Goal: Task Accomplishment & Management: Complete application form

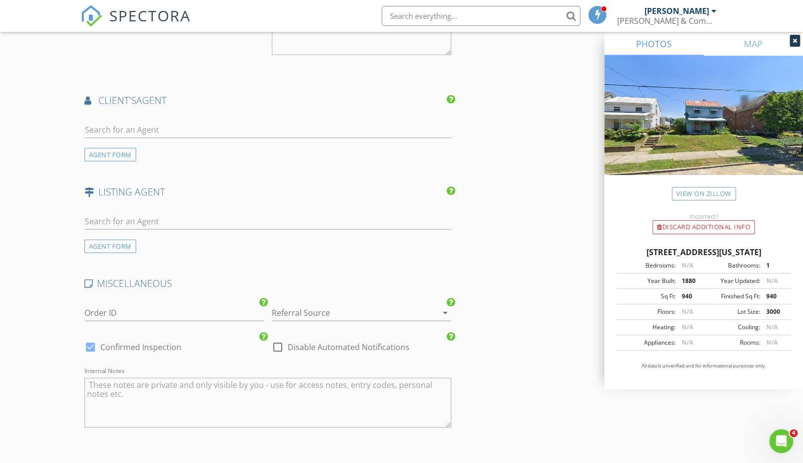
scroll to position [1256, 0]
drag, startPoint x: 304, startPoint y: 306, endPoint x: 299, endPoint y: 301, distance: 7.0
type textarea "Client will remit payment upon completion of the inspection."
click at [304, 306] on div at bounding box center [348, 312] width 152 height 16
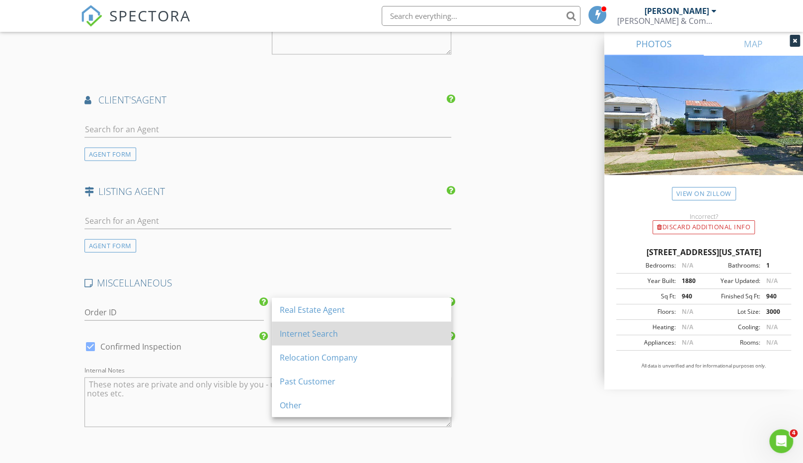
click at [301, 331] on div "Internet Search" at bounding box center [362, 334] width 164 height 12
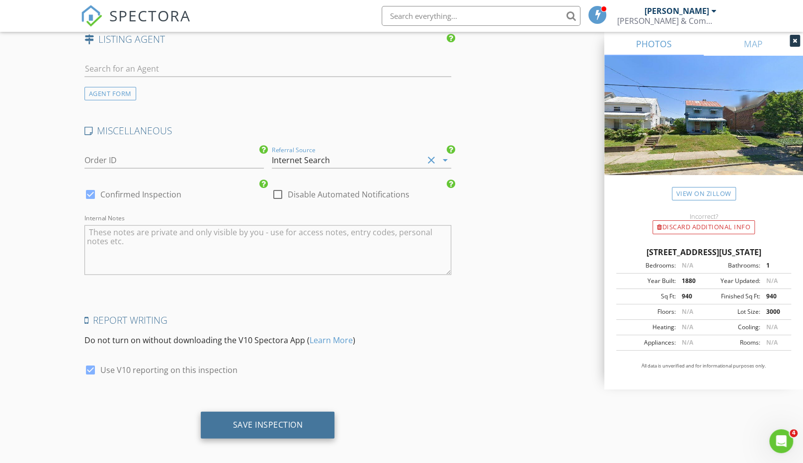
scroll to position [1408, 0]
click at [253, 423] on div "Save Inspection" at bounding box center [268, 425] width 134 height 27
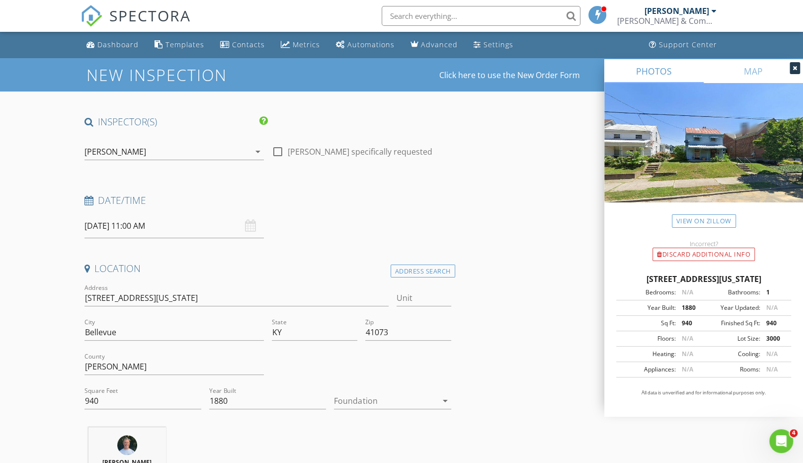
scroll to position [0, 0]
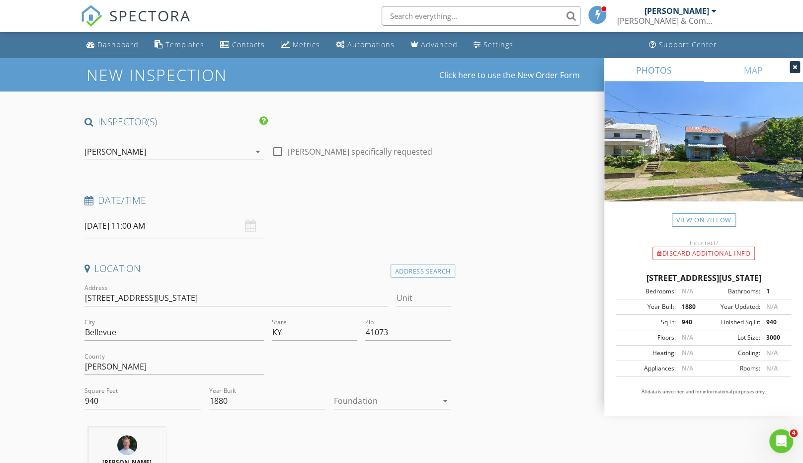
click at [96, 48] on link "Dashboard" at bounding box center [113, 45] width 60 height 18
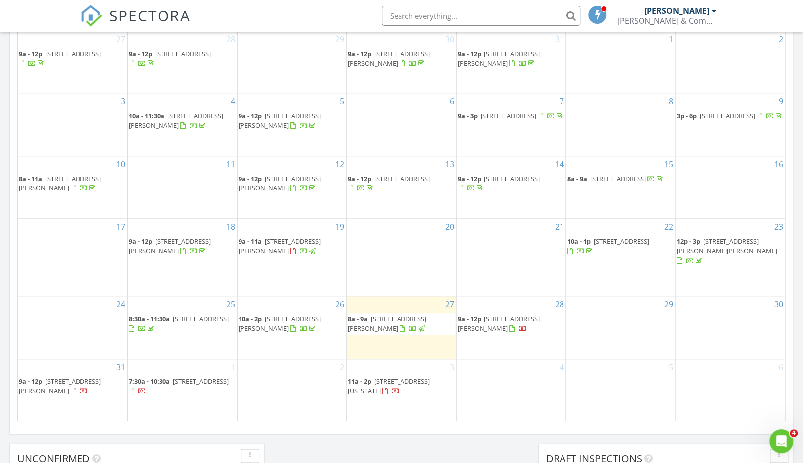
scroll to position [496, 0]
